Goal: Information Seeking & Learning: Compare options

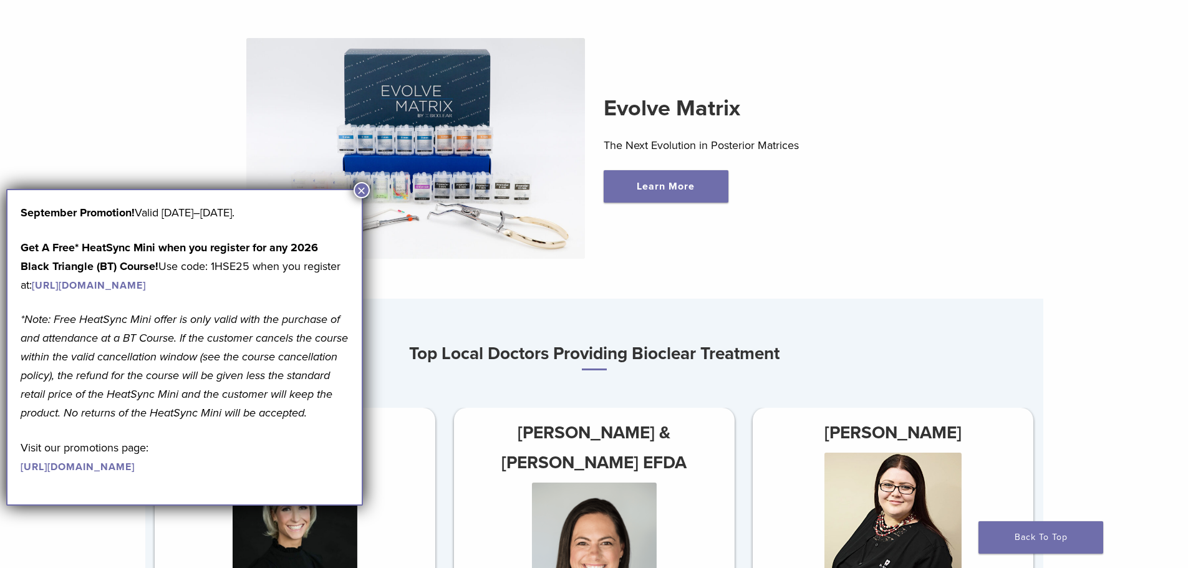
scroll to position [624, 0]
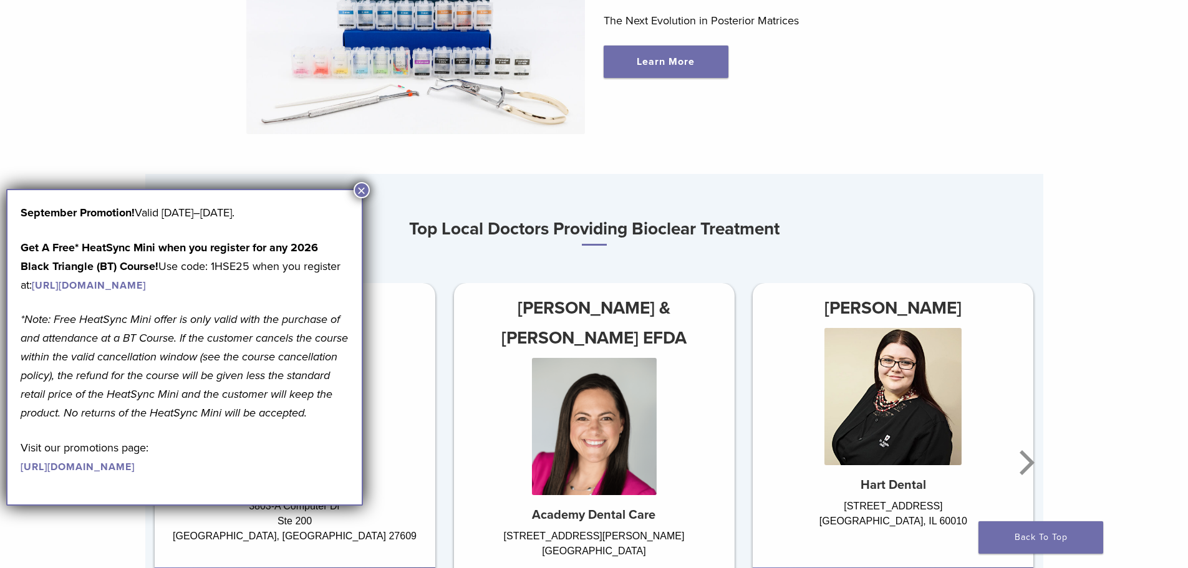
click at [363, 190] on button "×" at bounding box center [362, 190] width 16 height 16
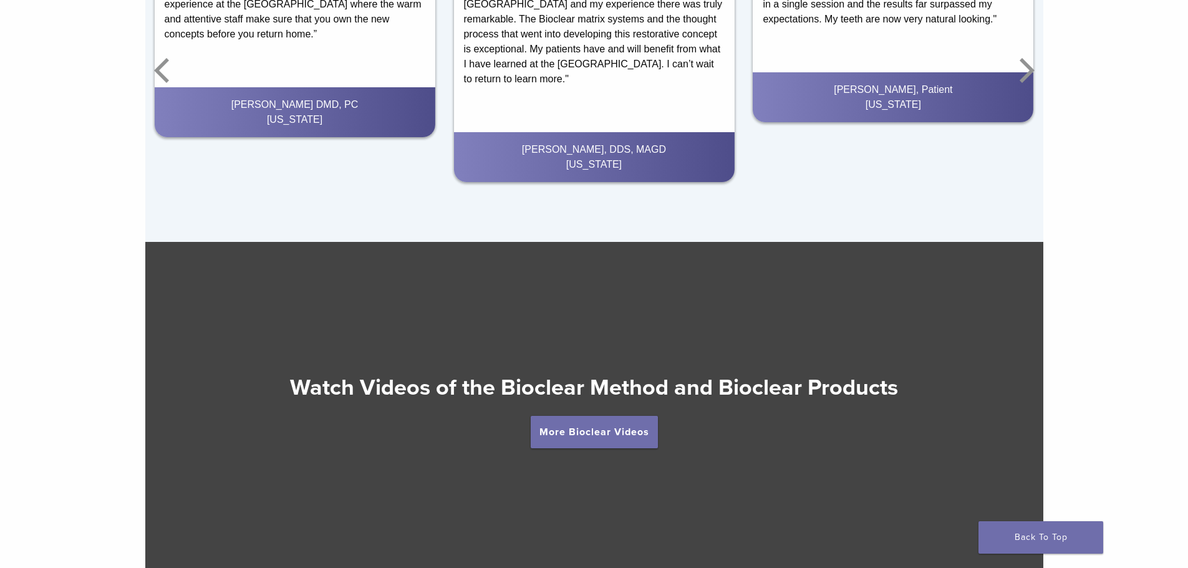
scroll to position [2386, 0]
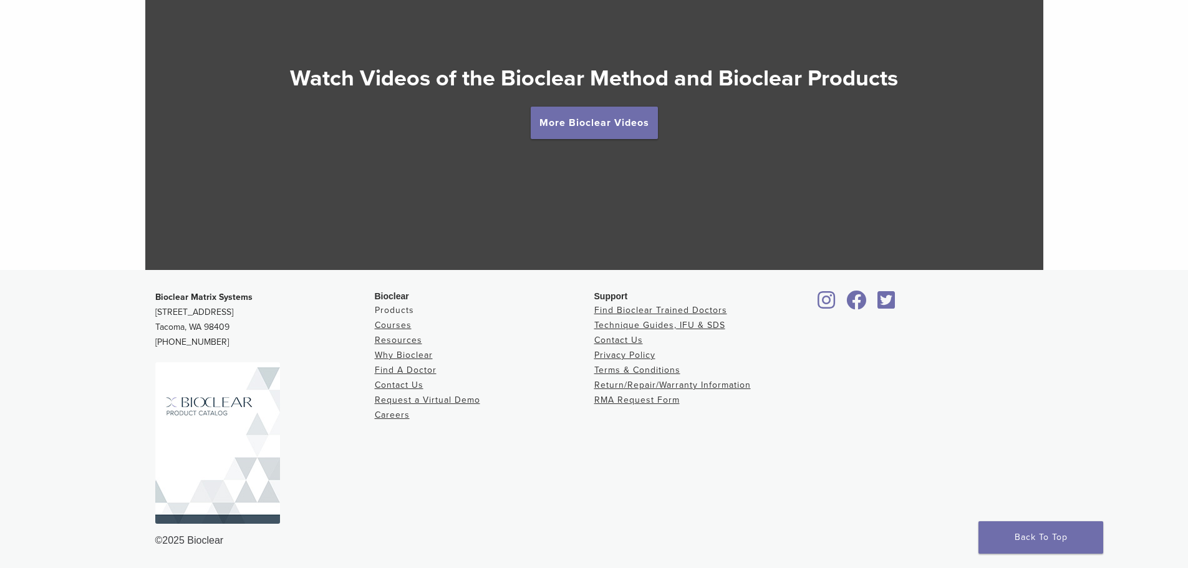
click at [395, 313] on link "Products" at bounding box center [394, 310] width 39 height 11
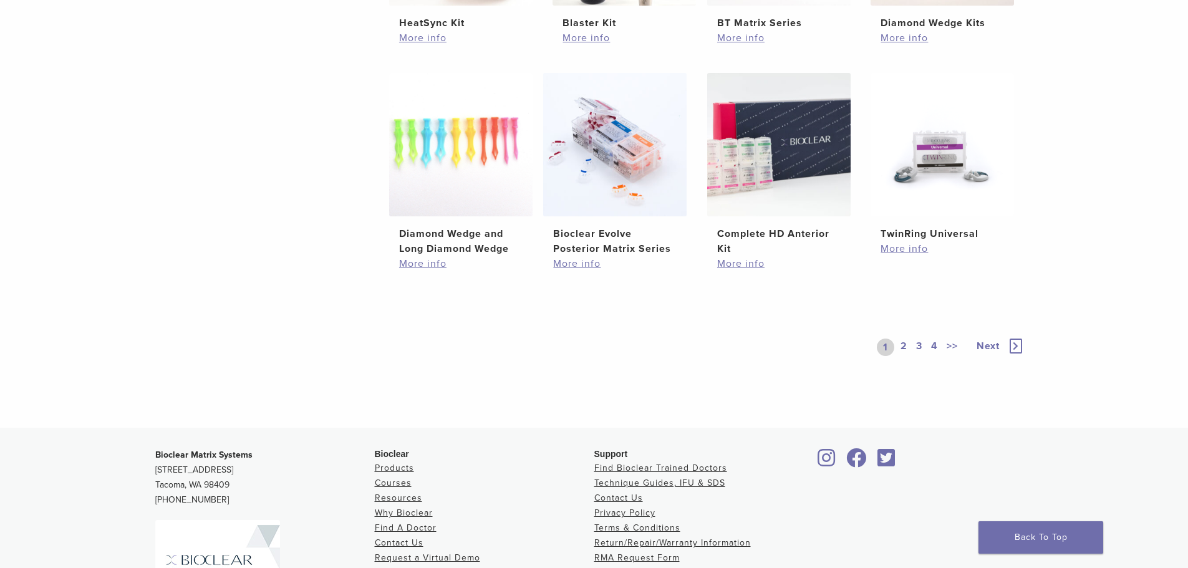
scroll to position [811, 0]
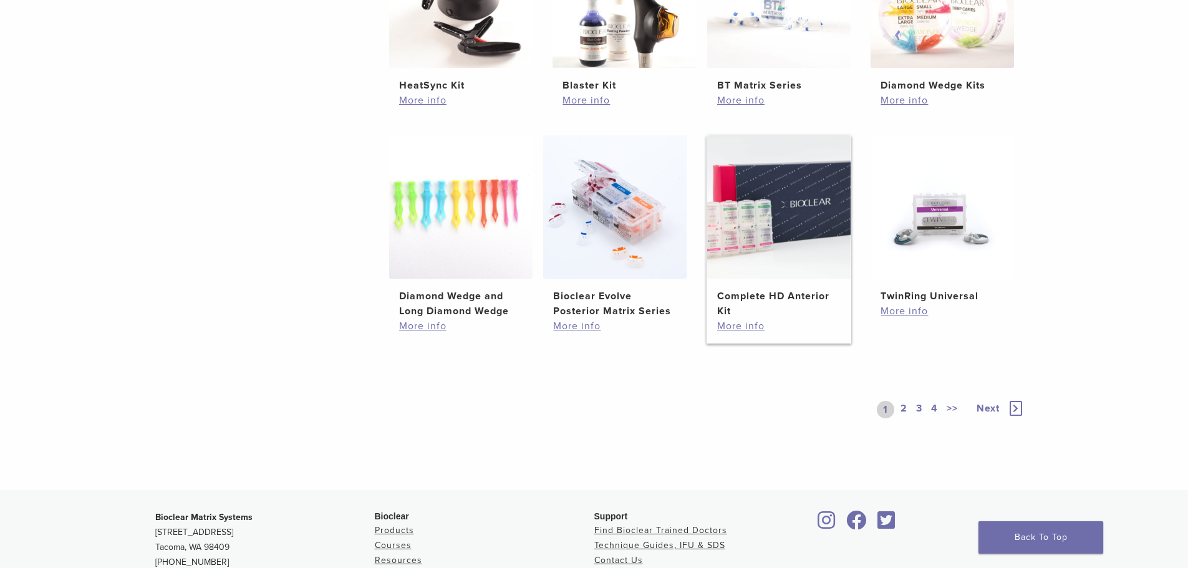
click at [764, 214] on img at bounding box center [778, 206] width 143 height 143
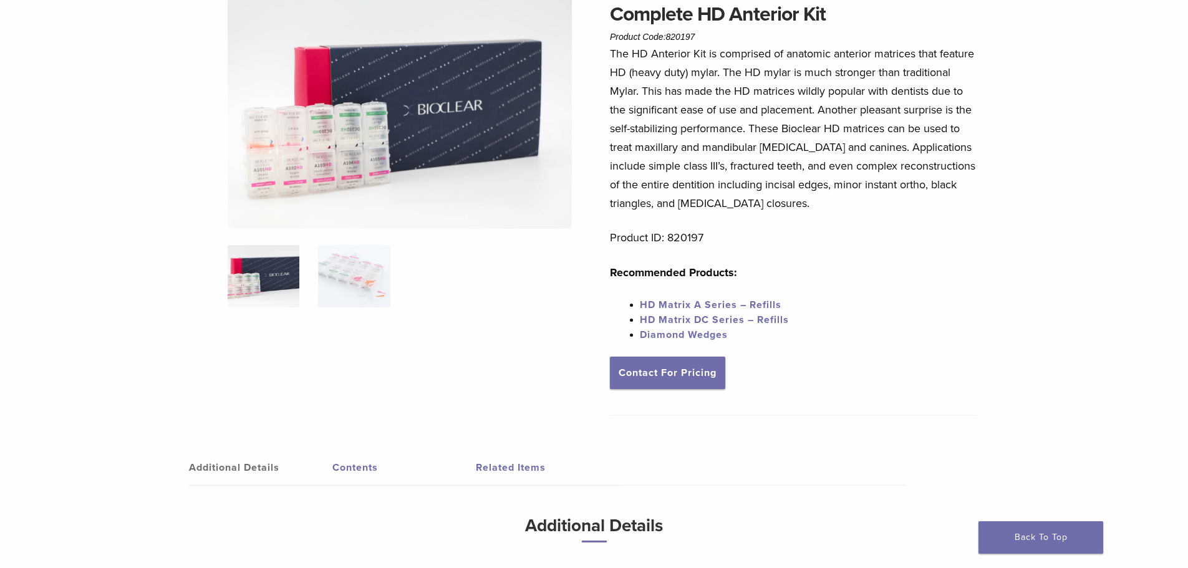
scroll to position [52, 0]
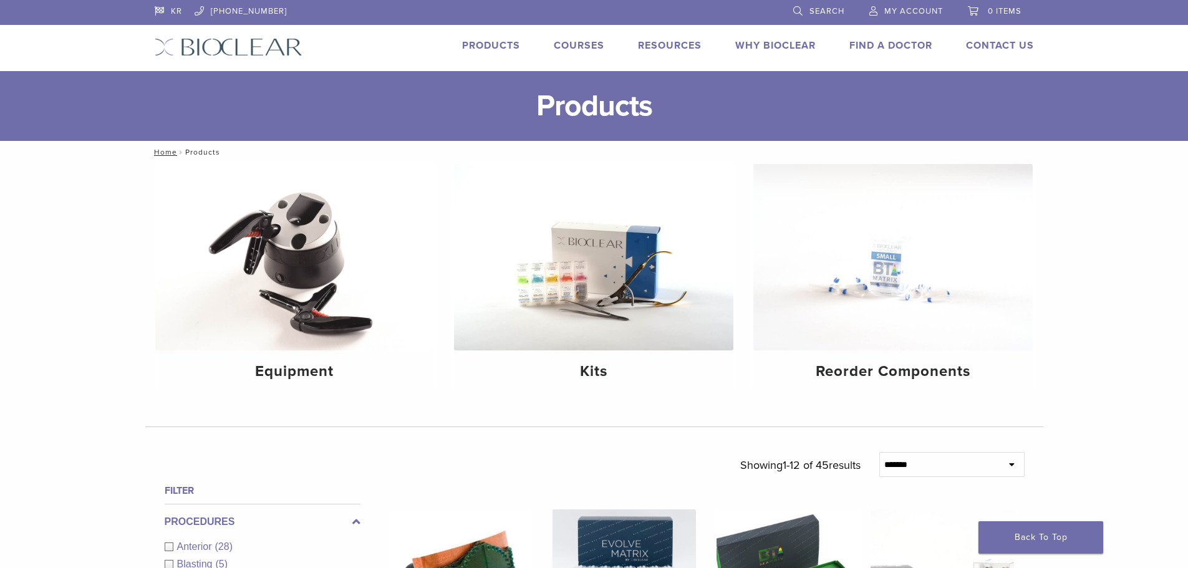
scroll to position [811, 0]
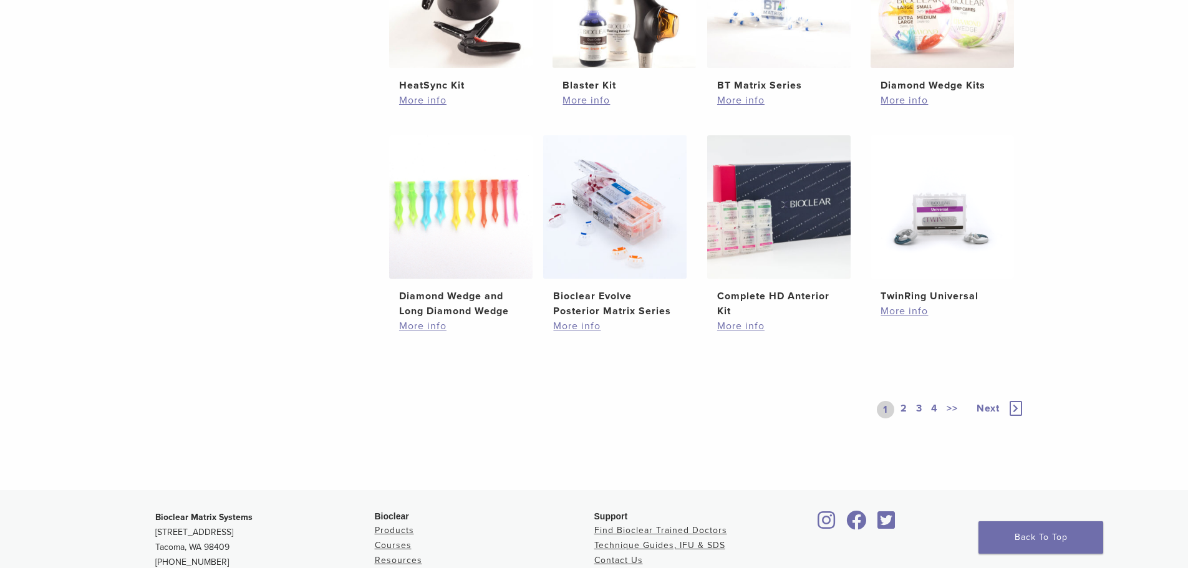
click at [906, 408] on link "2" at bounding box center [904, 409] width 12 height 17
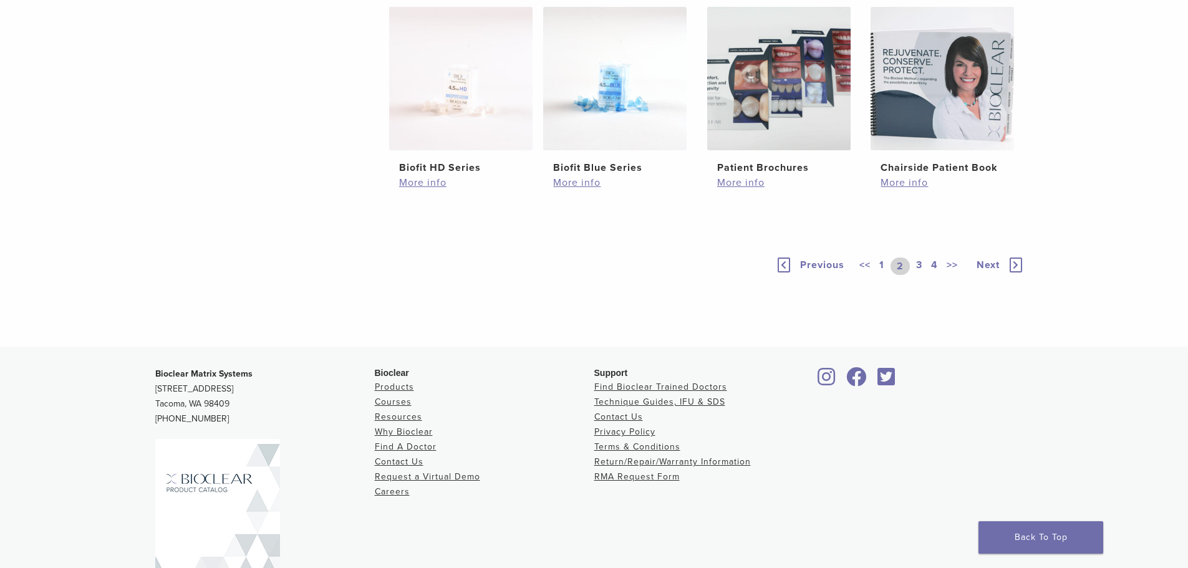
scroll to position [624, 0]
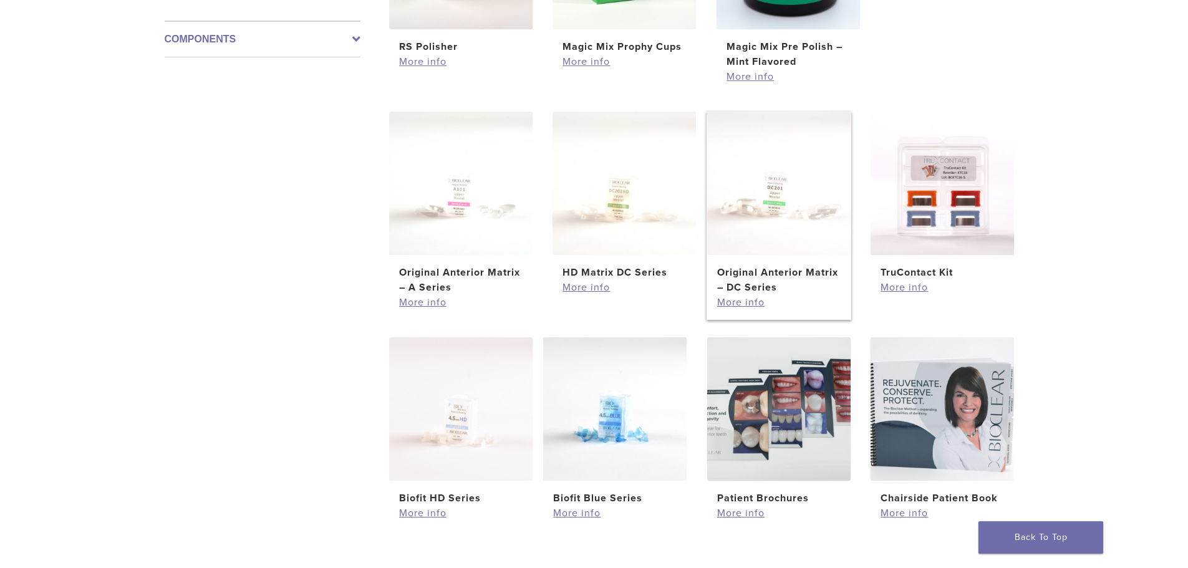
click at [757, 215] on img at bounding box center [778, 183] width 143 height 143
click at [483, 193] on img at bounding box center [460, 183] width 143 height 143
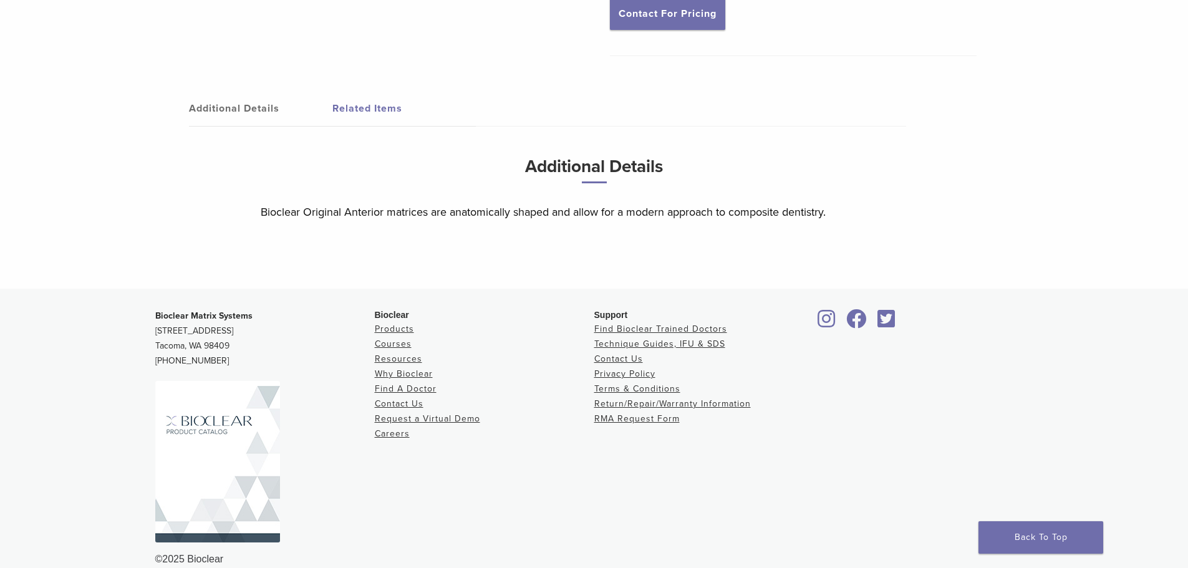
scroll to position [87, 0]
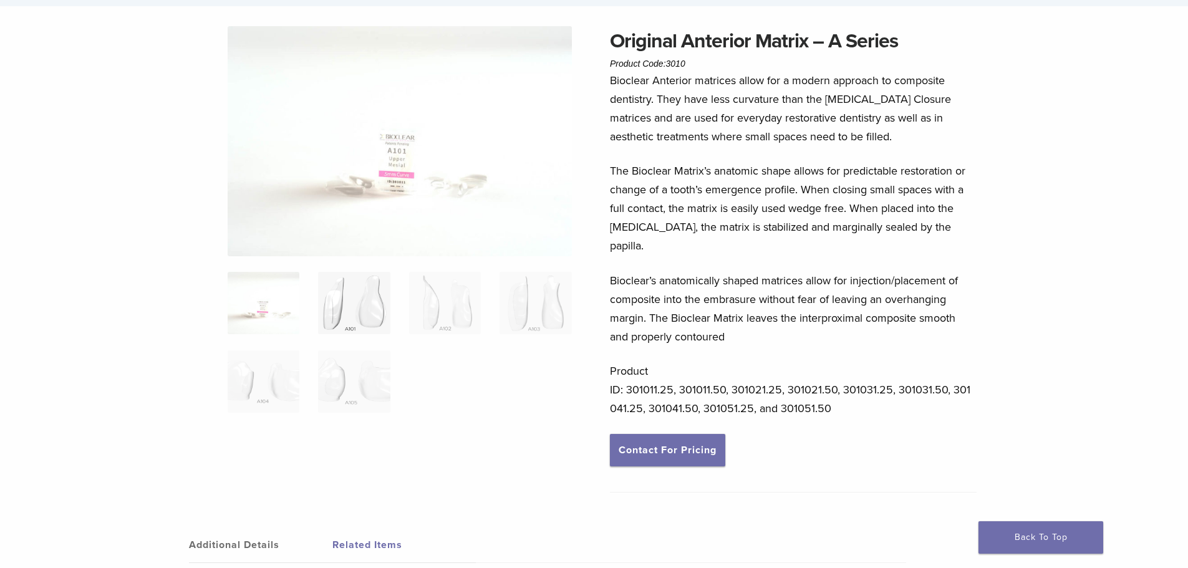
click at [331, 316] on img at bounding box center [354, 303] width 72 height 62
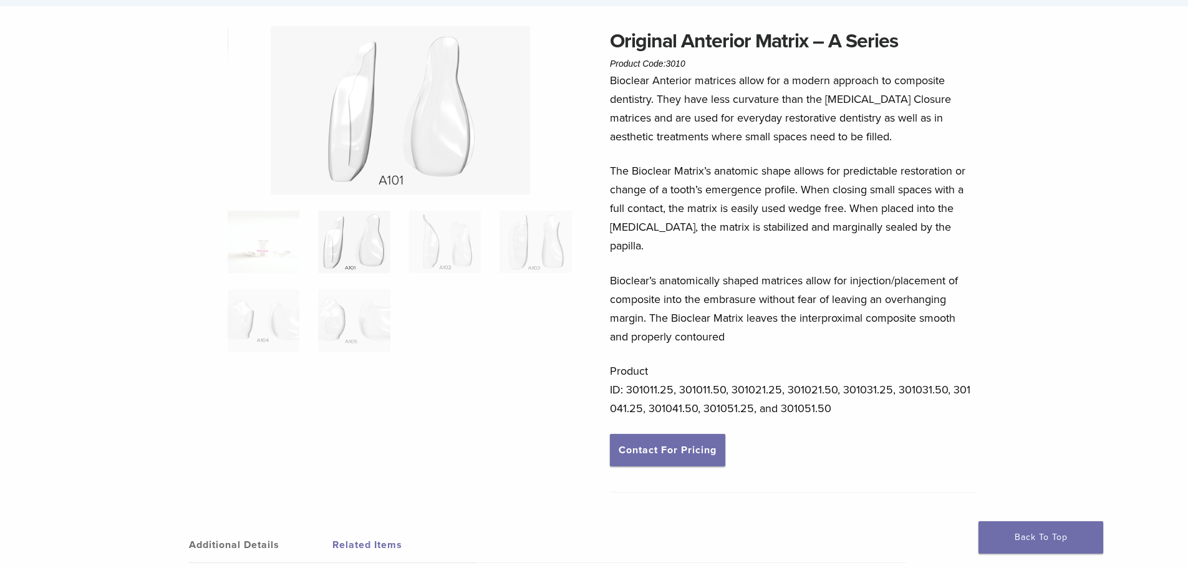
scroll to position [0, 0]
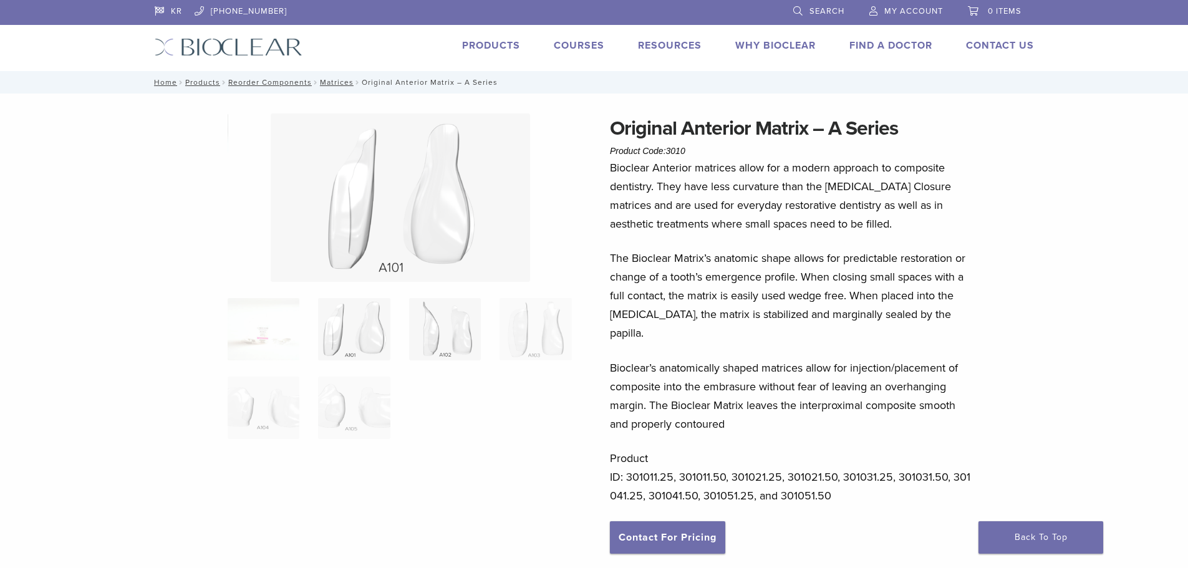
click at [451, 341] on img at bounding box center [445, 329] width 72 height 62
click at [372, 329] on img at bounding box center [354, 329] width 72 height 62
click at [454, 331] on img at bounding box center [445, 329] width 72 height 62
click at [372, 333] on img at bounding box center [354, 329] width 72 height 62
click at [447, 336] on img at bounding box center [445, 329] width 72 height 62
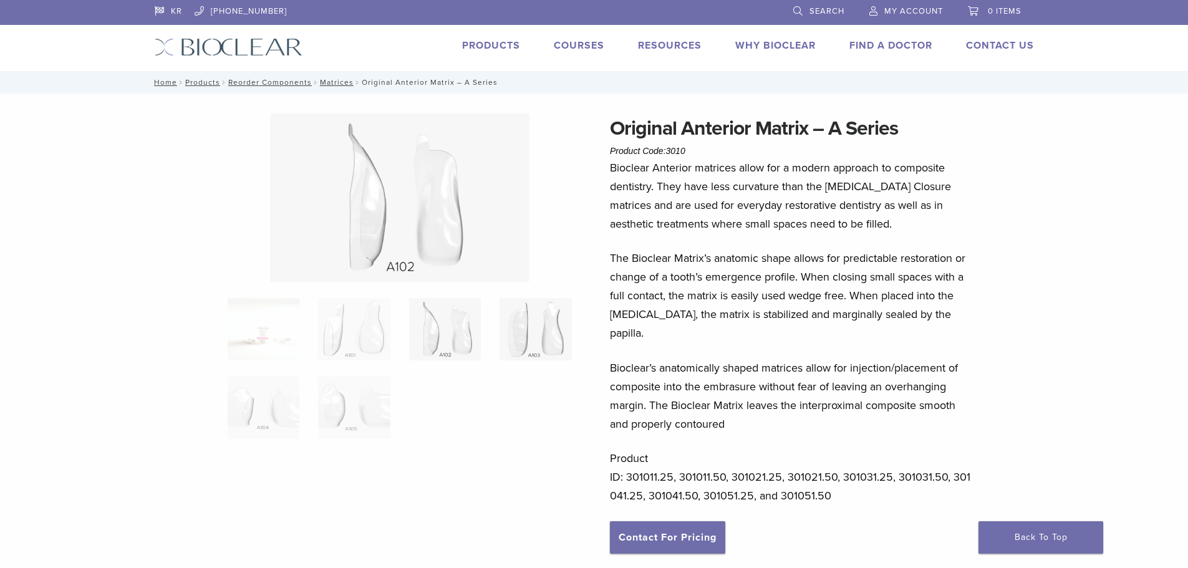
click at [527, 336] on img at bounding box center [536, 329] width 72 height 62
click at [280, 405] on img at bounding box center [264, 408] width 72 height 62
click at [347, 414] on img at bounding box center [354, 408] width 72 height 62
click at [372, 329] on img at bounding box center [354, 329] width 72 height 62
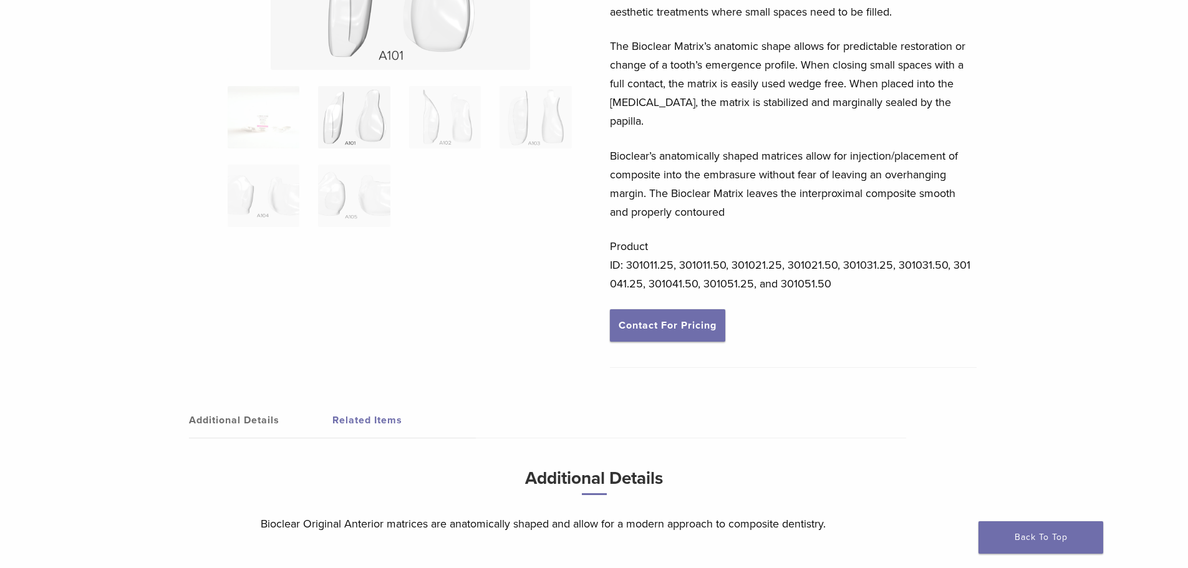
scroll to position [25, 0]
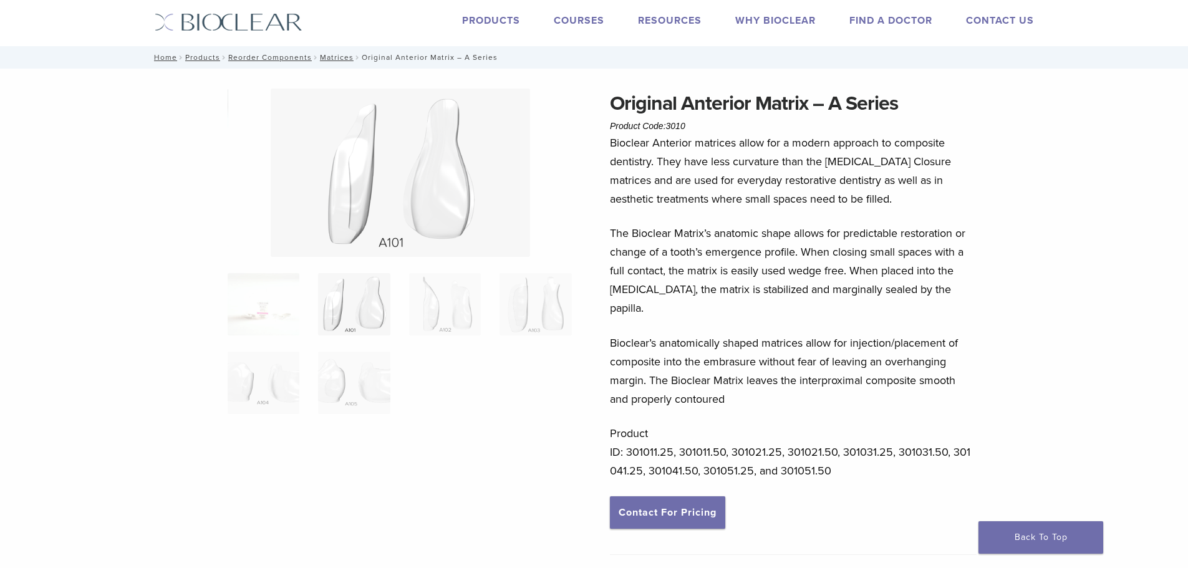
click at [346, 307] on img at bounding box center [354, 304] width 72 height 62
click at [430, 316] on img at bounding box center [445, 304] width 72 height 62
click at [342, 306] on img at bounding box center [354, 304] width 72 height 62
click at [450, 296] on img at bounding box center [445, 304] width 72 height 62
click at [366, 301] on img at bounding box center [354, 304] width 72 height 62
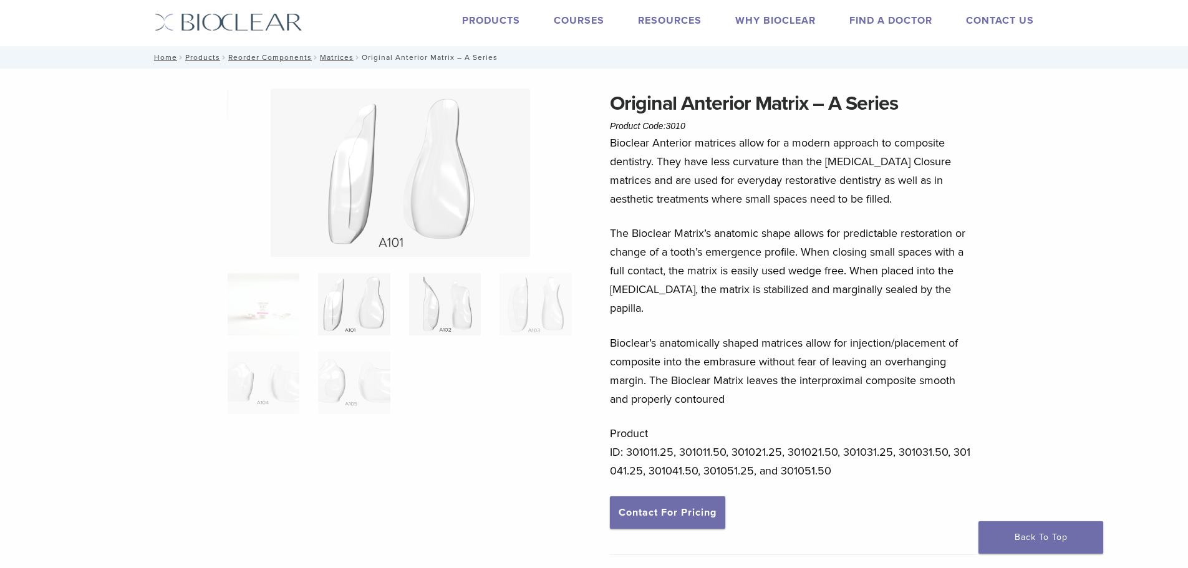
click at [429, 306] on img at bounding box center [445, 304] width 72 height 62
click at [369, 309] on img at bounding box center [354, 304] width 72 height 62
click at [425, 308] on img at bounding box center [445, 304] width 72 height 62
click at [353, 304] on img at bounding box center [354, 304] width 72 height 62
click at [427, 306] on img at bounding box center [445, 304] width 72 height 62
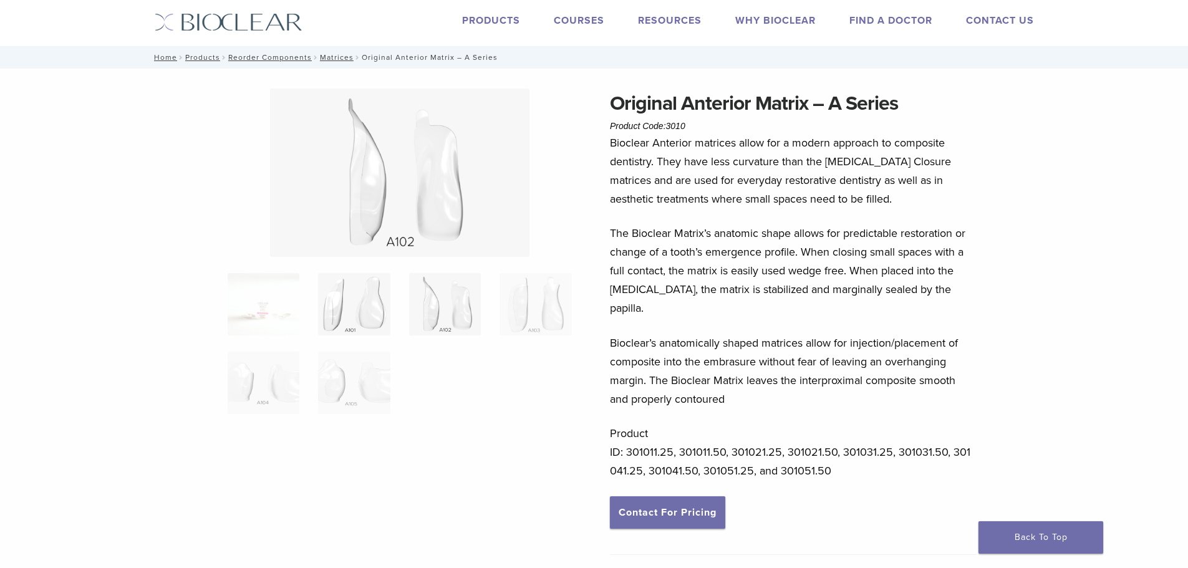
click at [374, 293] on img at bounding box center [354, 304] width 72 height 62
click at [462, 301] on img at bounding box center [445, 304] width 72 height 62
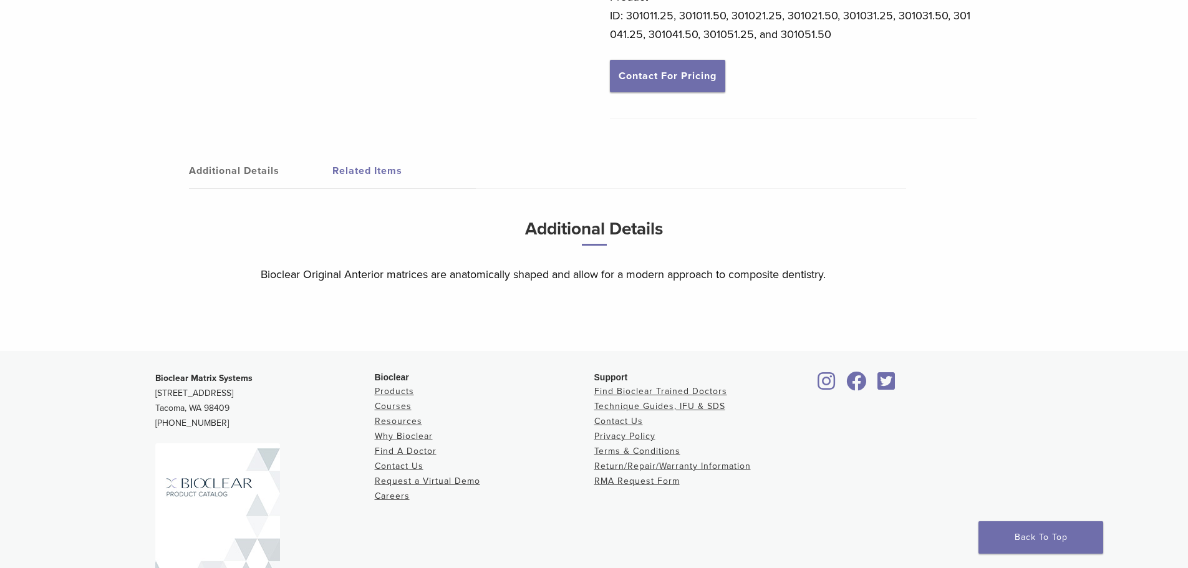
scroll to position [0, 0]
